Goal: Task Accomplishment & Management: Manage account settings

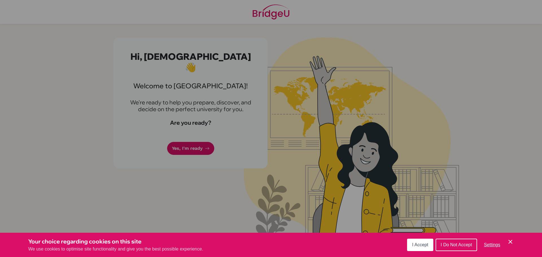
click at [424, 246] on span "I Accept" at bounding box center [420, 244] width 16 height 5
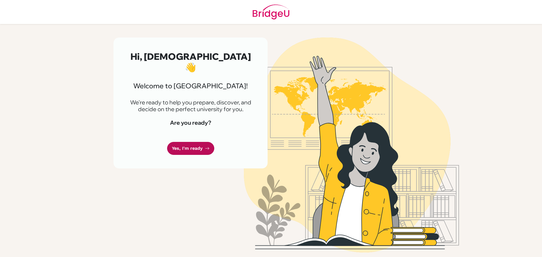
click at [194, 142] on link "Yes, I'm ready" at bounding box center [190, 148] width 47 height 13
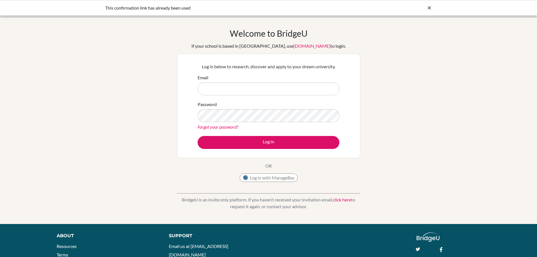
click at [242, 89] on input "Email" at bounding box center [269, 88] width 142 height 13
click at [261, 179] on button "Log in with ManageBac" at bounding box center [269, 177] width 58 height 8
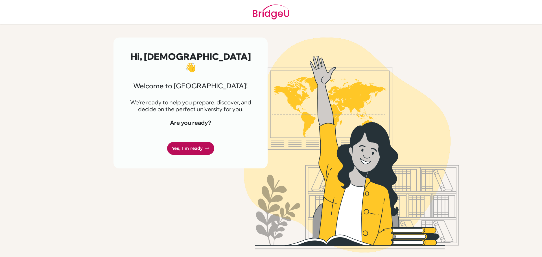
click at [193, 142] on link "Yes, I'm ready" at bounding box center [190, 148] width 47 height 13
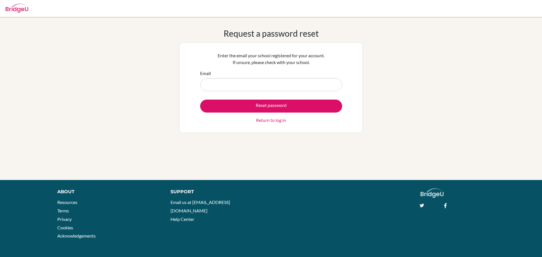
click at [249, 89] on input "Email" at bounding box center [271, 84] width 142 height 13
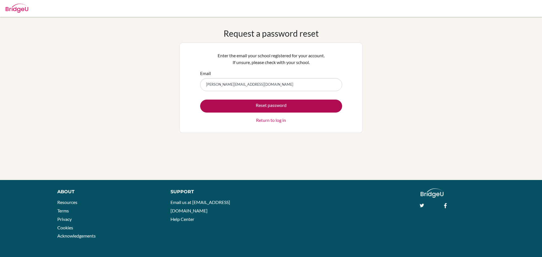
type input "advait@trins.org"
click at [263, 106] on button "Reset password" at bounding box center [271, 106] width 142 height 13
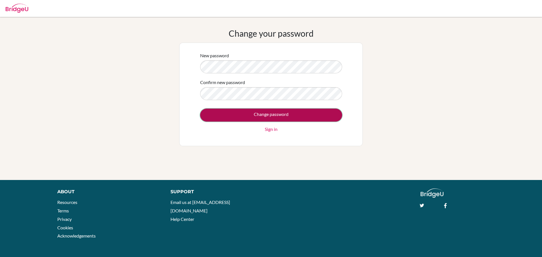
click at [239, 111] on input "Change password" at bounding box center [271, 115] width 142 height 13
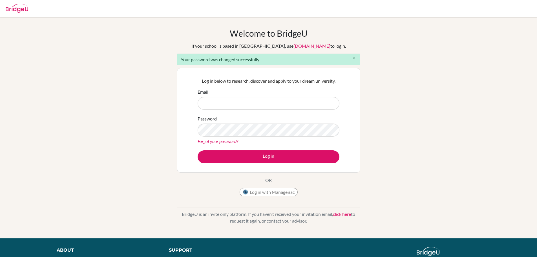
click at [234, 101] on input "Email" at bounding box center [269, 103] width 142 height 13
type input "[PERSON_NAME][EMAIL_ADDRESS][DOMAIN_NAME]"
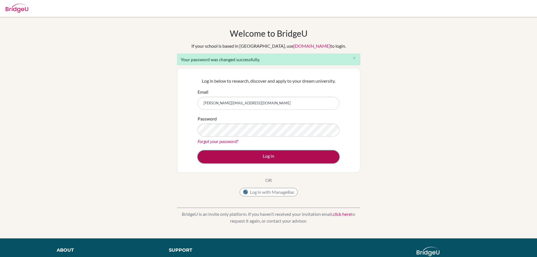
click at [249, 160] on button "Log in" at bounding box center [269, 156] width 142 height 13
